Goal: Transaction & Acquisition: Purchase product/service

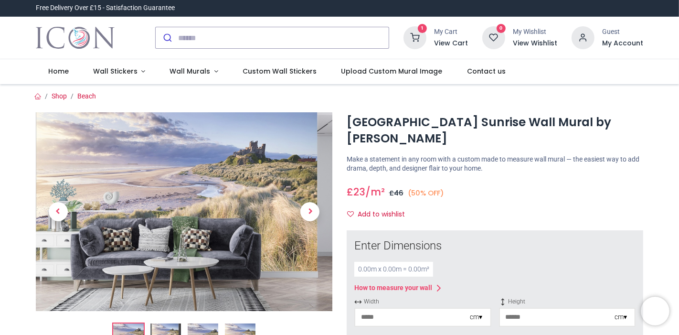
click at [454, 43] on h6 "View Cart" at bounding box center [451, 44] width 34 height 10
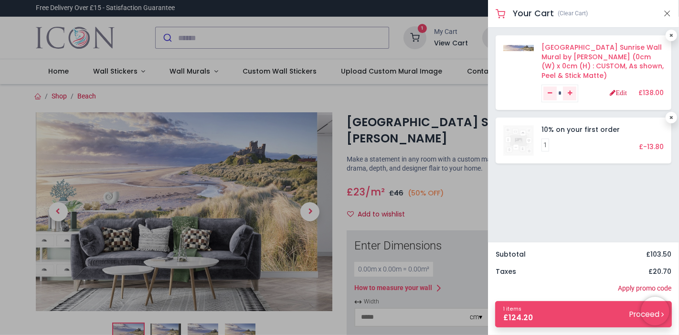
click at [594, 56] on link "Bamburgh Castle Sunrise Wall Mural by Francis Taylor (0cm (W) x 0cm (H) : CUSTO…" at bounding box center [603, 62] width 122 height 38
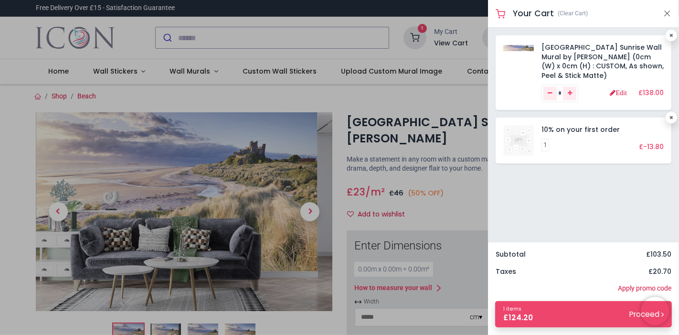
click at [463, 202] on div at bounding box center [339, 167] width 679 height 335
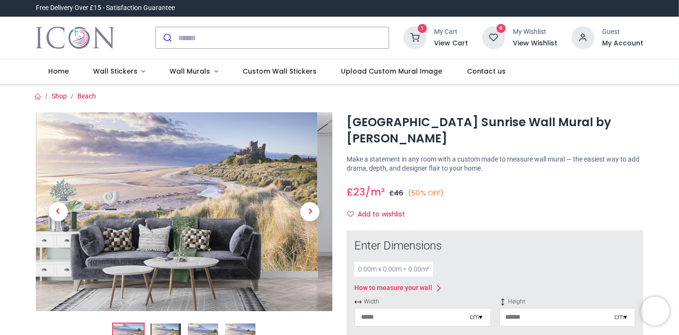
click at [455, 43] on h6 "View Cart" at bounding box center [451, 44] width 34 height 10
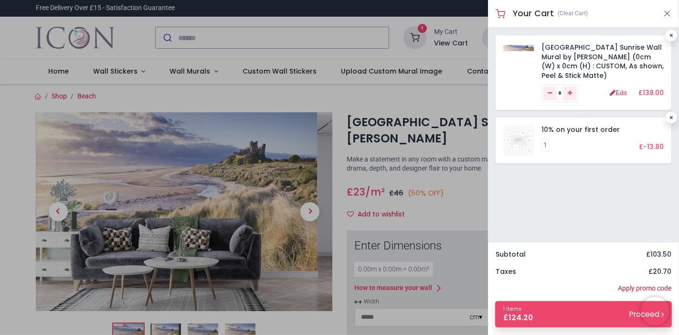
click at [443, 32] on div at bounding box center [339, 167] width 679 height 335
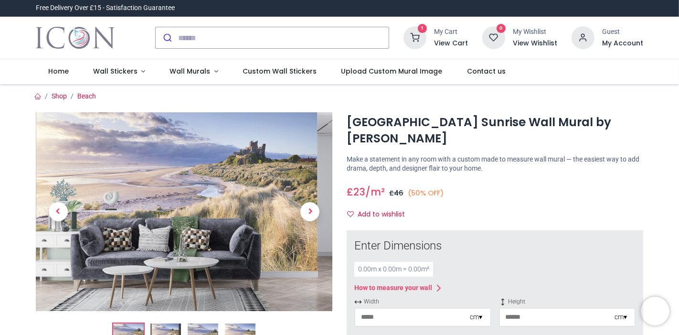
click at [419, 41] on icon at bounding box center [415, 37] width 23 height 23
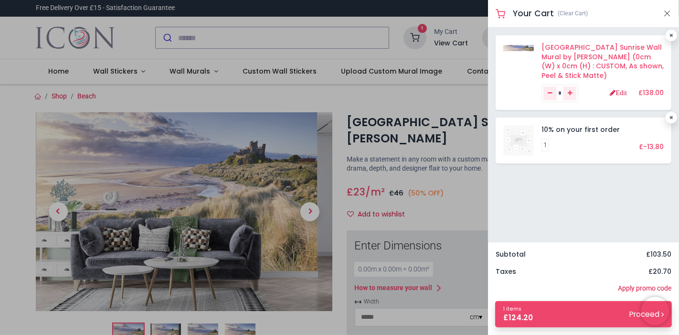
click at [616, 64] on link "Bamburgh Castle Sunrise Wall Mural by Francis Taylor (0cm (W) x 0cm (H) : CUSTO…" at bounding box center [603, 62] width 122 height 38
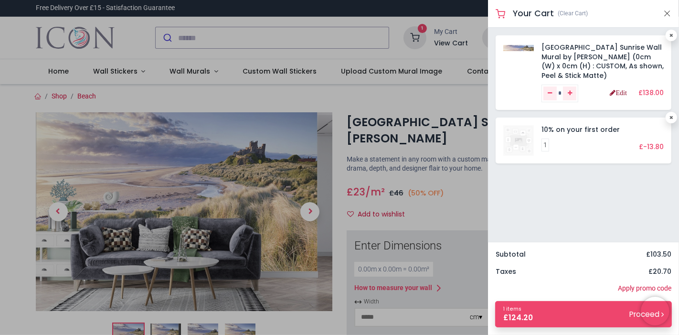
click at [620, 94] on link "Edit" at bounding box center [618, 92] width 17 height 7
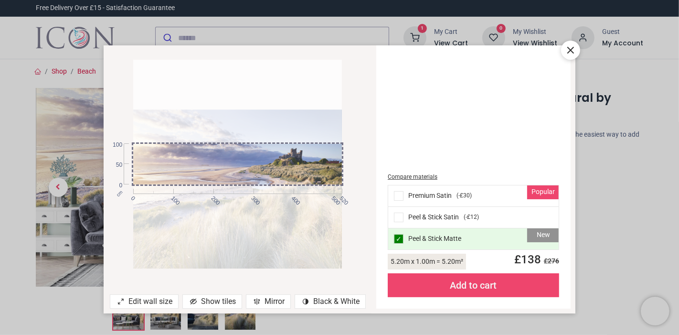
click at [304, 161] on div at bounding box center [237, 213] width 209 height 209
click at [145, 302] on div "Edit wall size" at bounding box center [144, 301] width 69 height 14
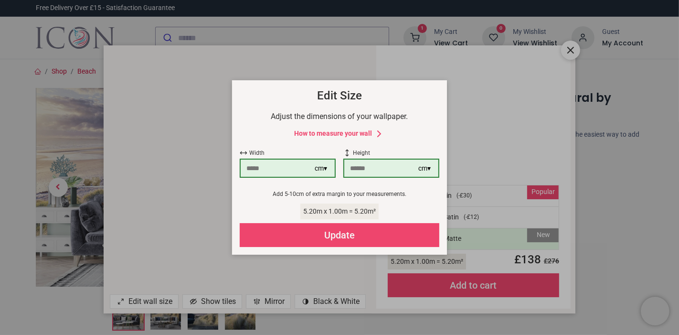
click at [341, 235] on div "Update" at bounding box center [340, 235] width 200 height 24
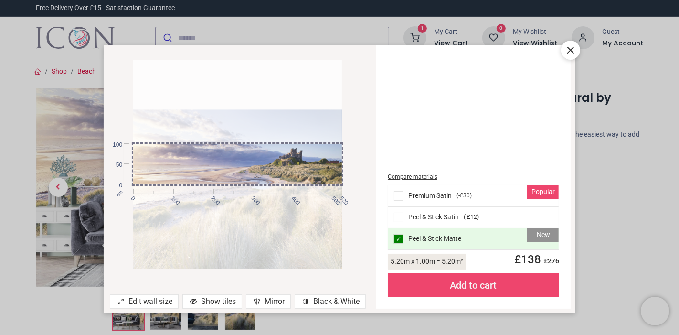
click at [485, 194] on div "Popular Premium Satin ( -£30 )" at bounding box center [473, 195] width 171 height 21
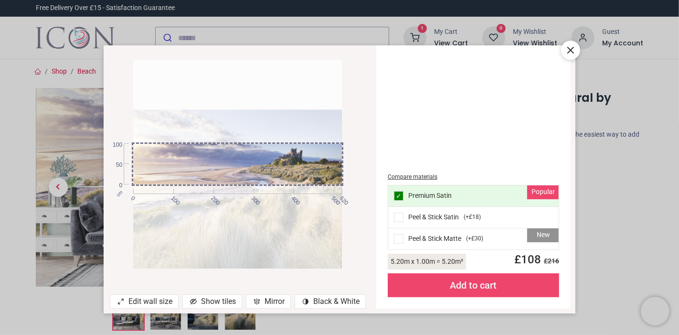
click at [221, 300] on div "Show tiles" at bounding box center [212, 301] width 60 height 14
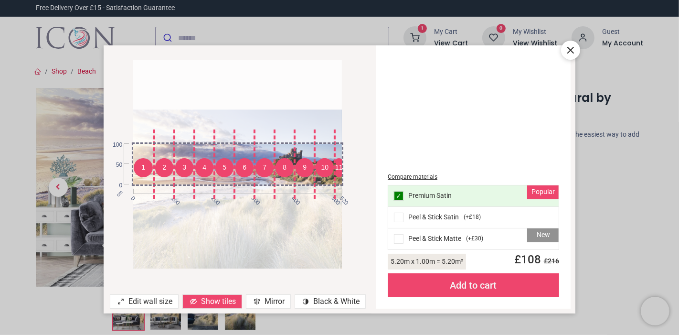
click at [221, 300] on div "Show tiles" at bounding box center [212, 301] width 60 height 14
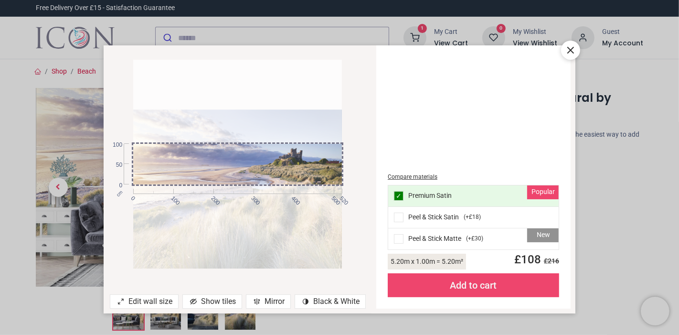
click at [475, 285] on div "Add to cart" at bounding box center [473, 285] width 171 height 24
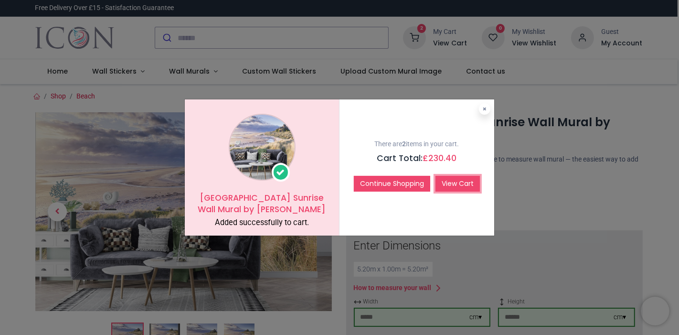
click at [465, 184] on link "View Cart" at bounding box center [458, 184] width 44 height 16
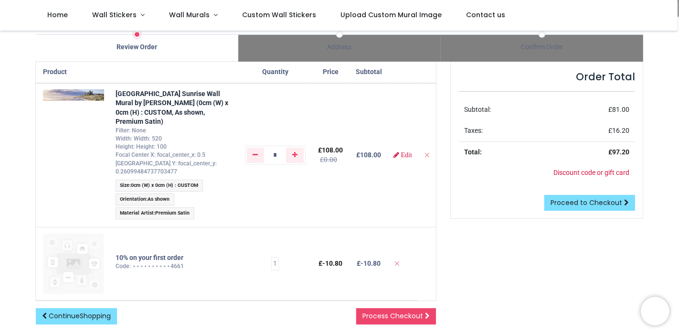
scroll to position [53, 0]
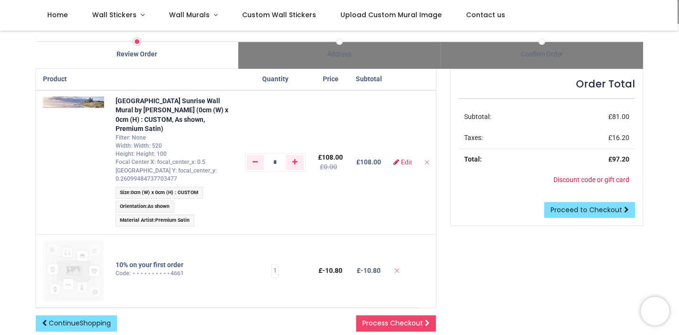
click at [627, 155] on span "97.20" at bounding box center [620, 159] width 17 height 8
click at [595, 179] on link "Discount code or gift card" at bounding box center [592, 180] width 76 height 8
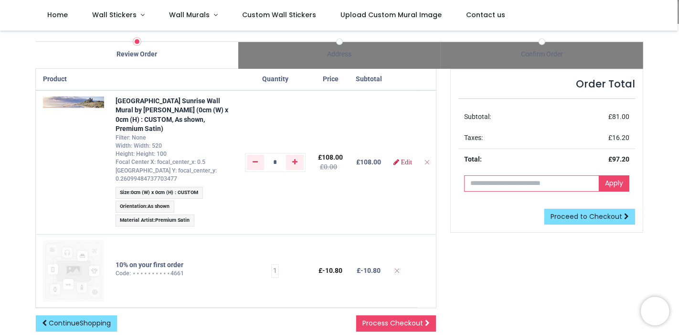
click at [521, 182] on input "text" at bounding box center [531, 183] width 135 height 16
paste input "**********"
type input "**********"
click at [621, 179] on link "Apply" at bounding box center [614, 183] width 31 height 16
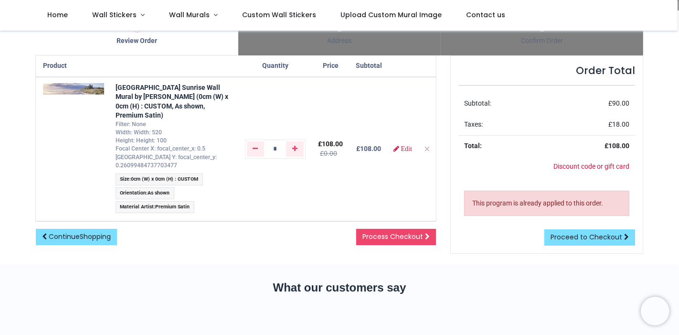
scroll to position [77, 0]
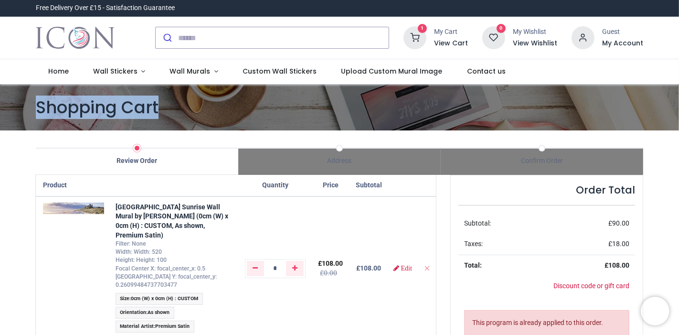
drag, startPoint x: 677, startPoint y: 71, endPoint x: 679, endPoint y: 97, distance: 25.9
click at [679, 97] on div "Login • Register Home Wall Stickers" at bounding box center [339, 167] width 679 height 335
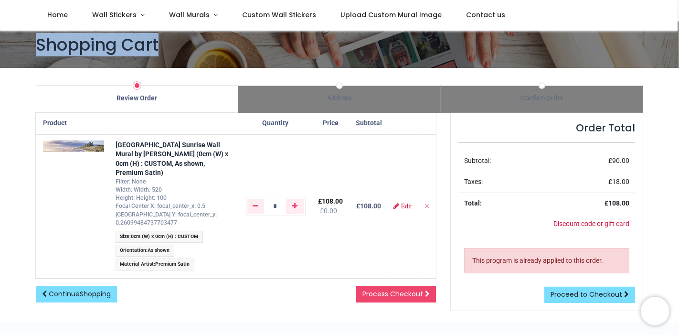
scroll to position [13, 0]
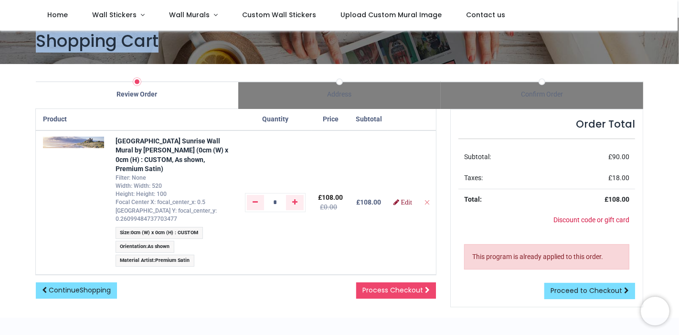
click at [405, 199] on span "Edit" at bounding box center [406, 202] width 11 height 7
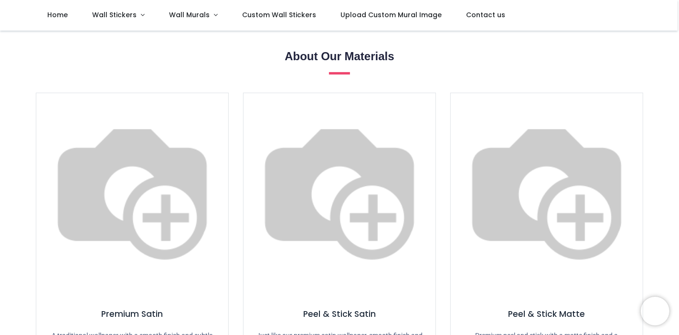
scroll to position [603, 0]
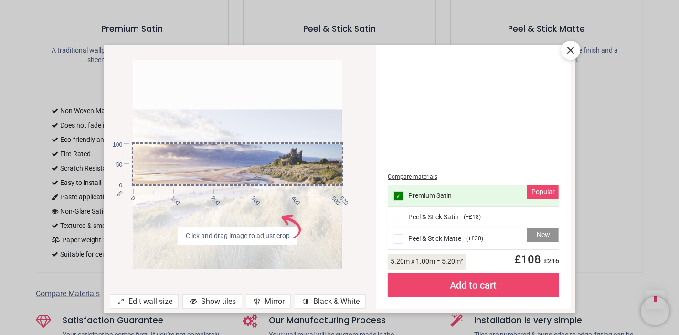
click at [576, 48] on icon at bounding box center [570, 49] width 11 height 11
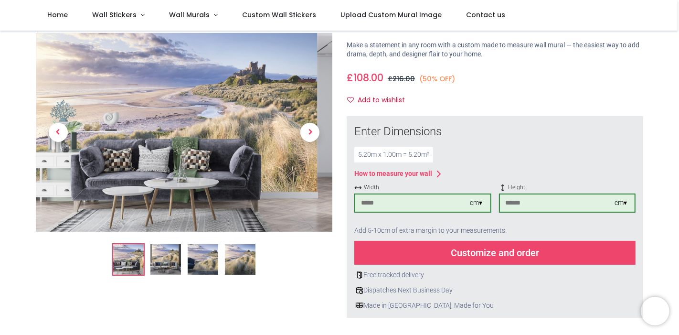
scroll to position [0, 0]
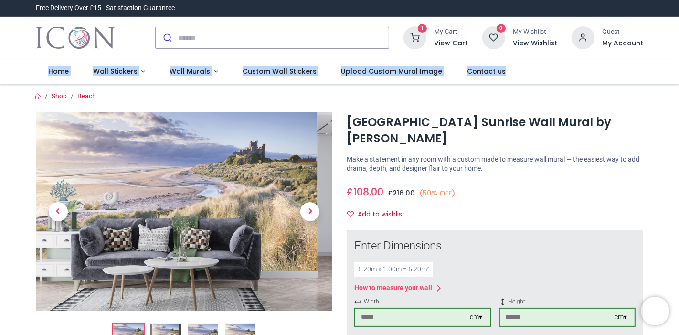
drag, startPoint x: 676, startPoint y: 51, endPoint x: 679, endPoint y: 73, distance: 22.2
click at [679, 73] on div "Login • Register Home Wall Stickers" at bounding box center [339, 167] width 679 height 335
